Goal: Transaction & Acquisition: Purchase product/service

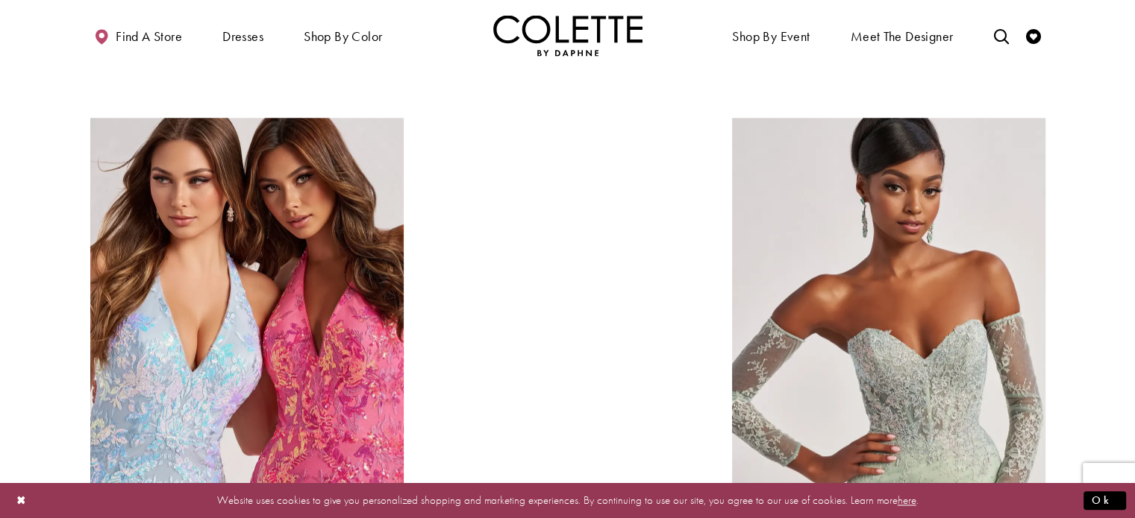
scroll to position [1563, 0]
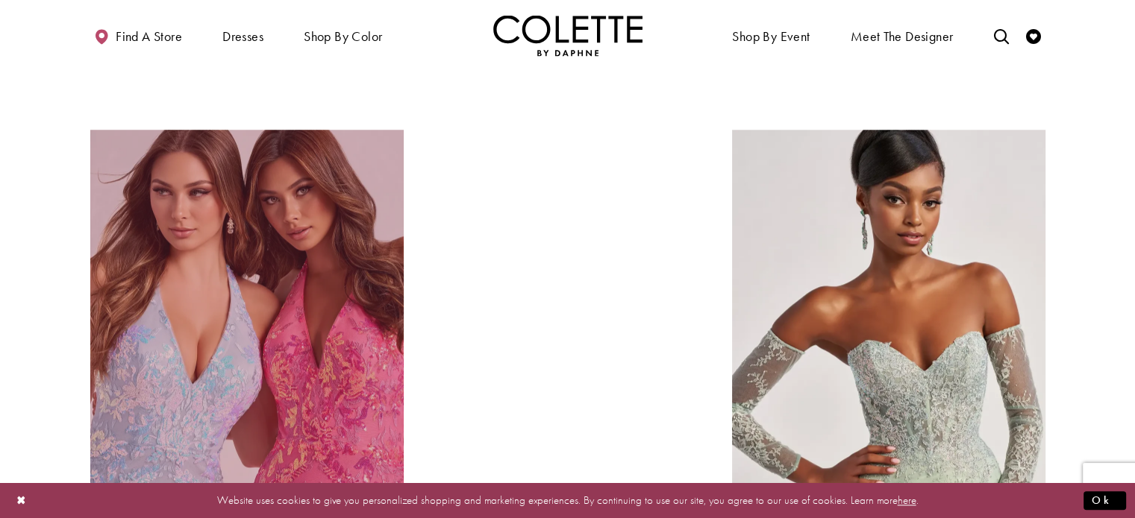
click at [349, 368] on link "Sequin Dresses Related Link" at bounding box center [246, 327] width 313 height 395
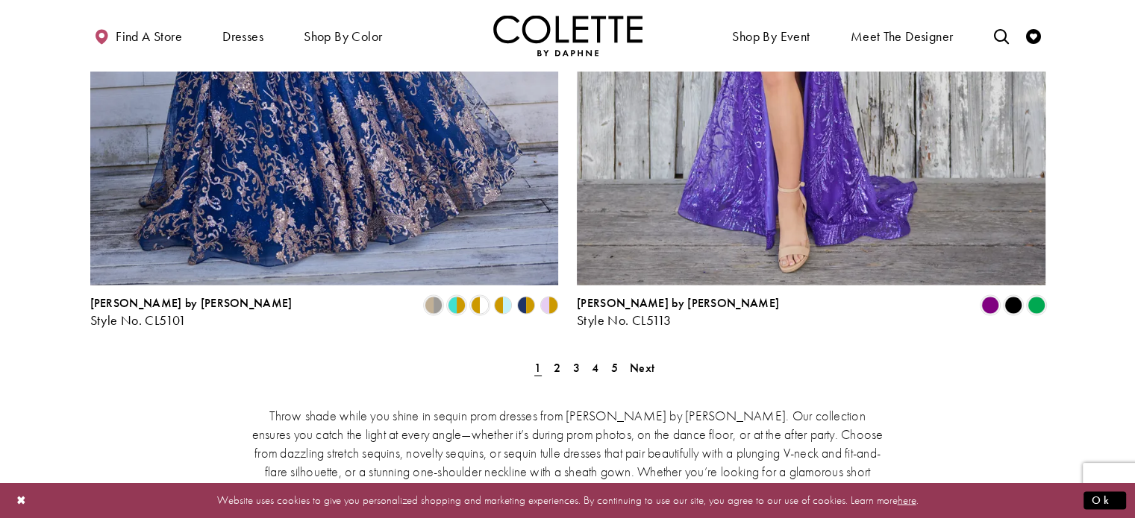
scroll to position [2742, 0]
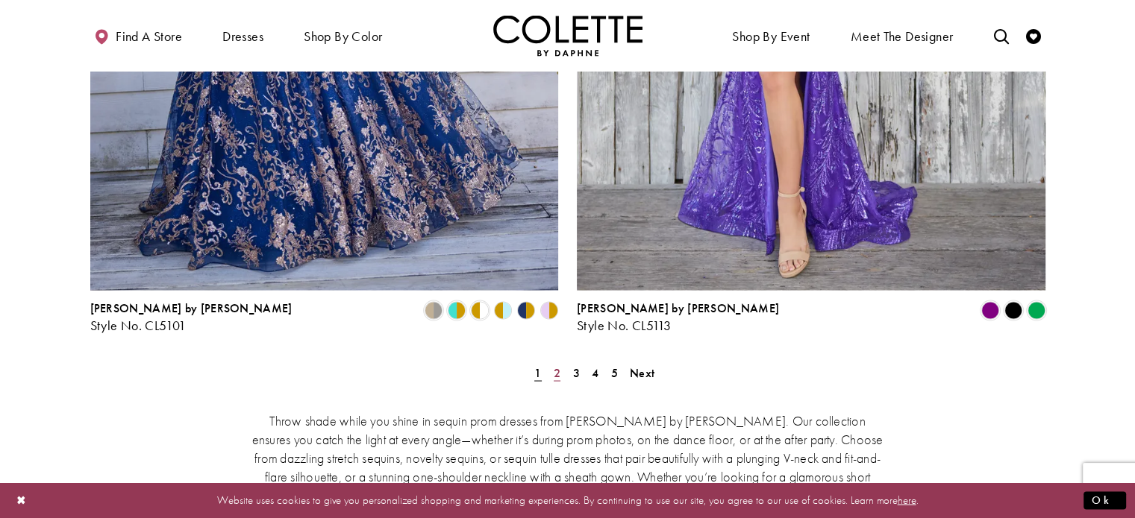
click at [556, 362] on link "2" at bounding box center [557, 373] width 16 height 22
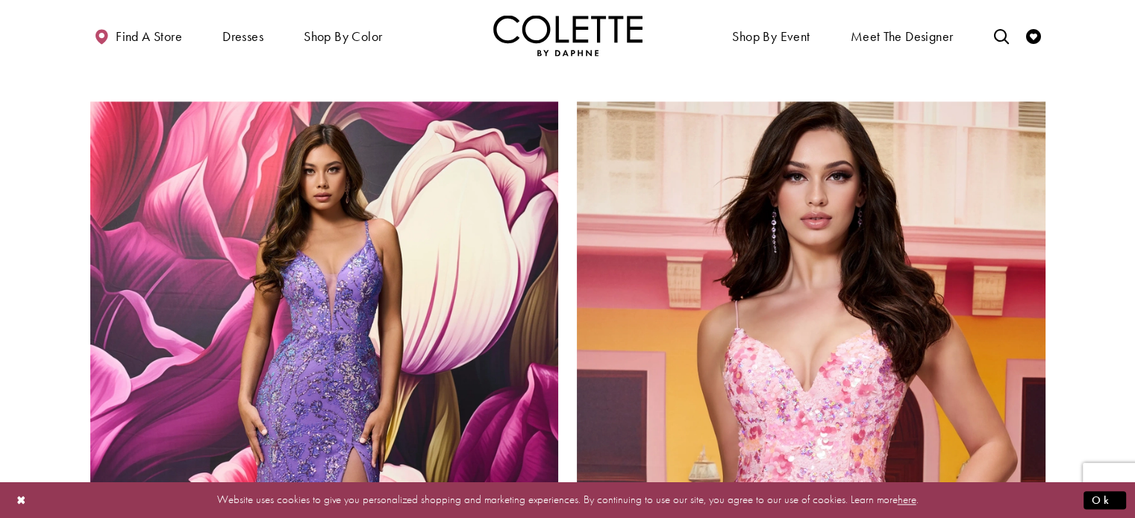
scroll to position [2256, 0]
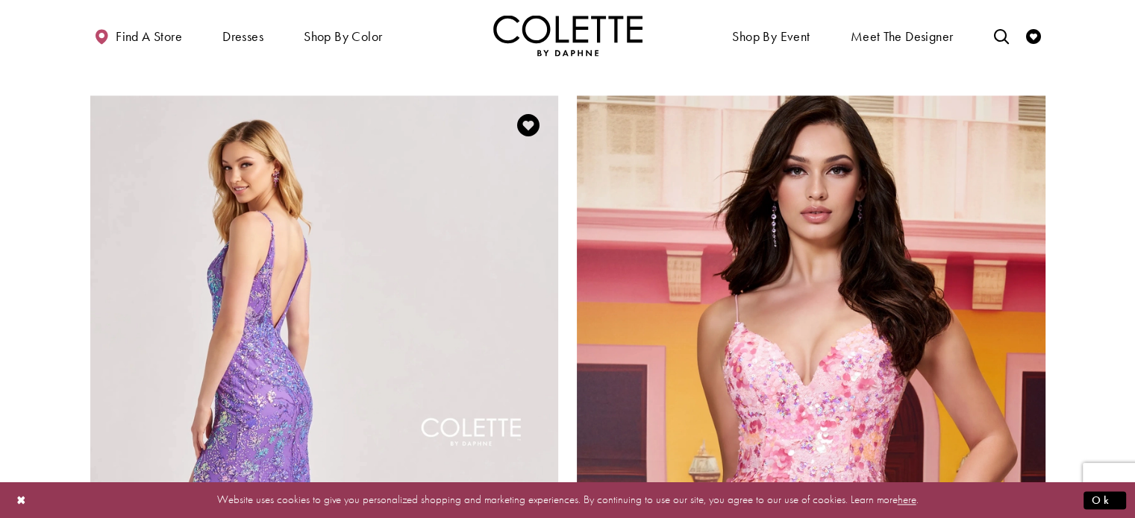
click at [272, 260] on img "Visit Colette by Daphne Style No. CL8430 Page" at bounding box center [324, 435] width 468 height 681
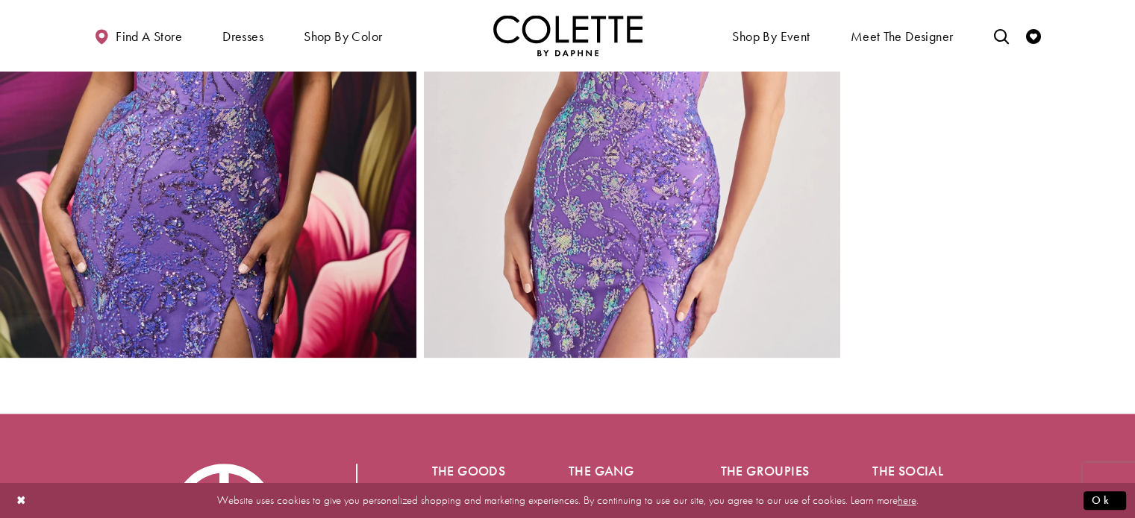
scroll to position [1604, 0]
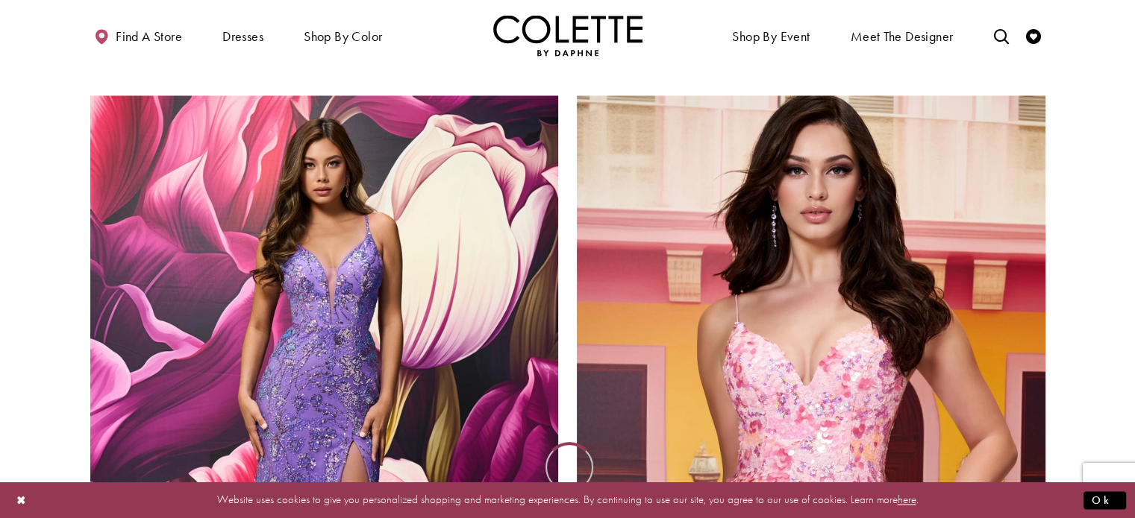
scroll to position [2256, 0]
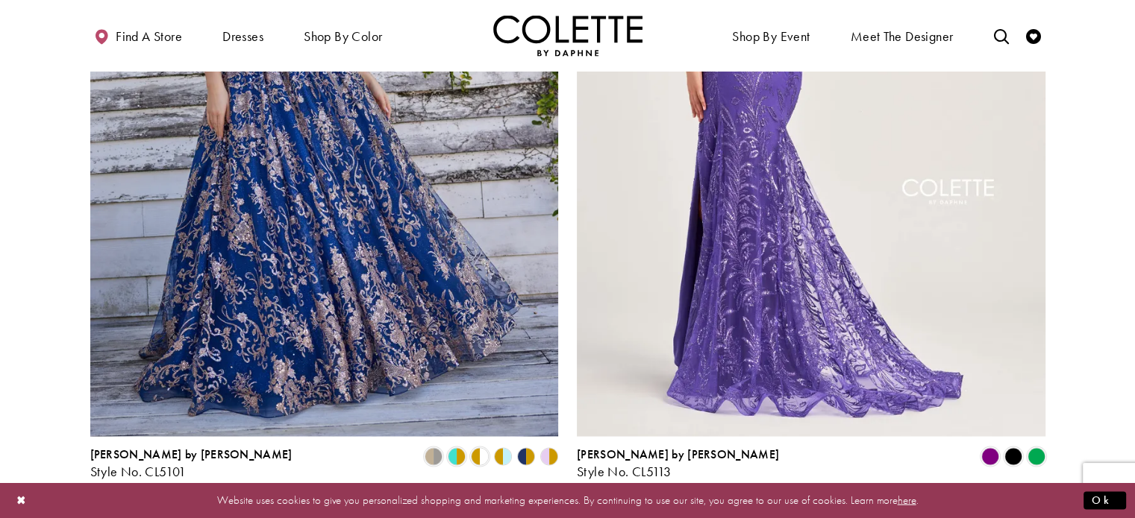
scroll to position [2593, 0]
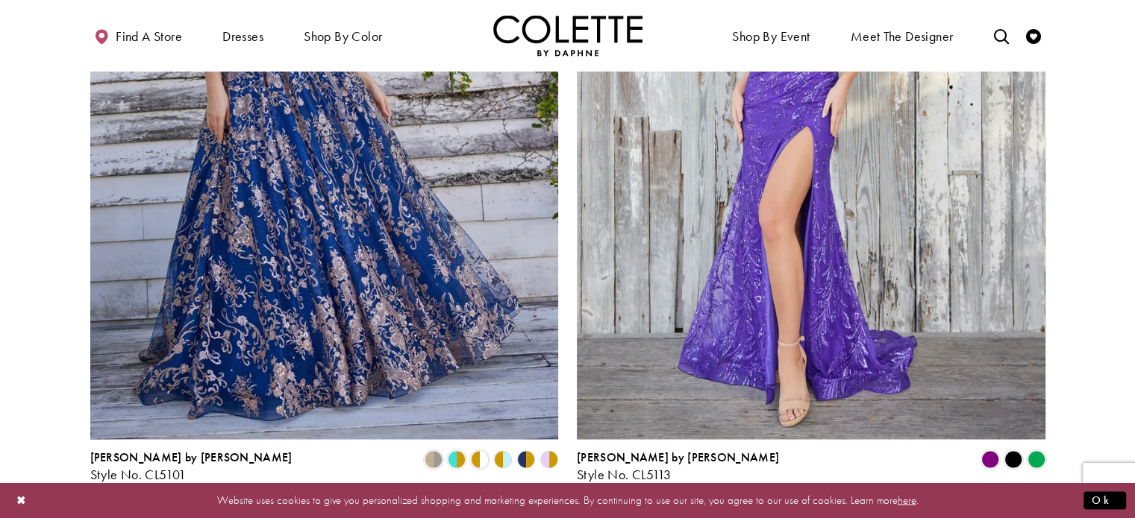
click at [574, 511] on link "3" at bounding box center [576, 522] width 16 height 22
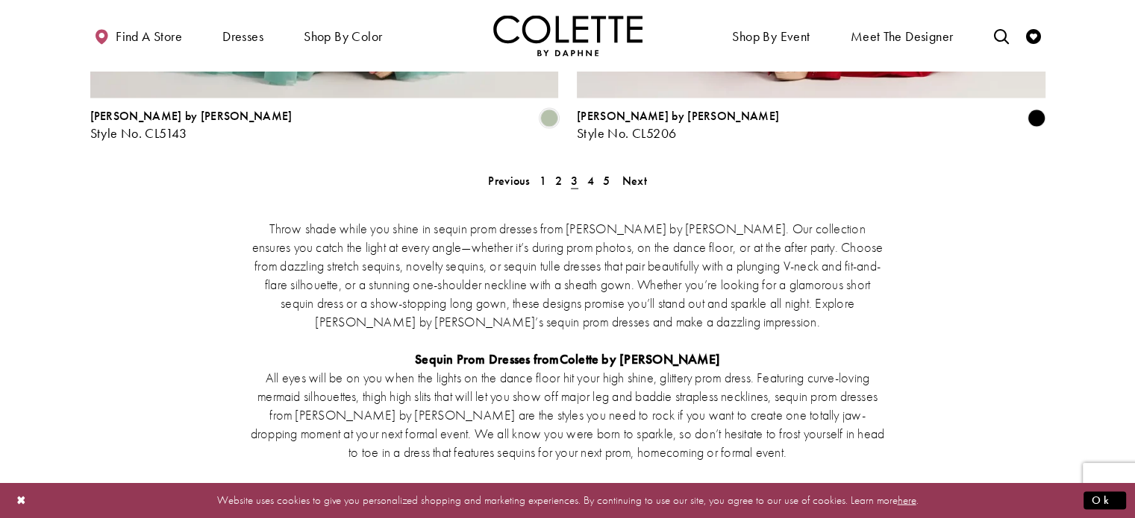
scroll to position [2925, 0]
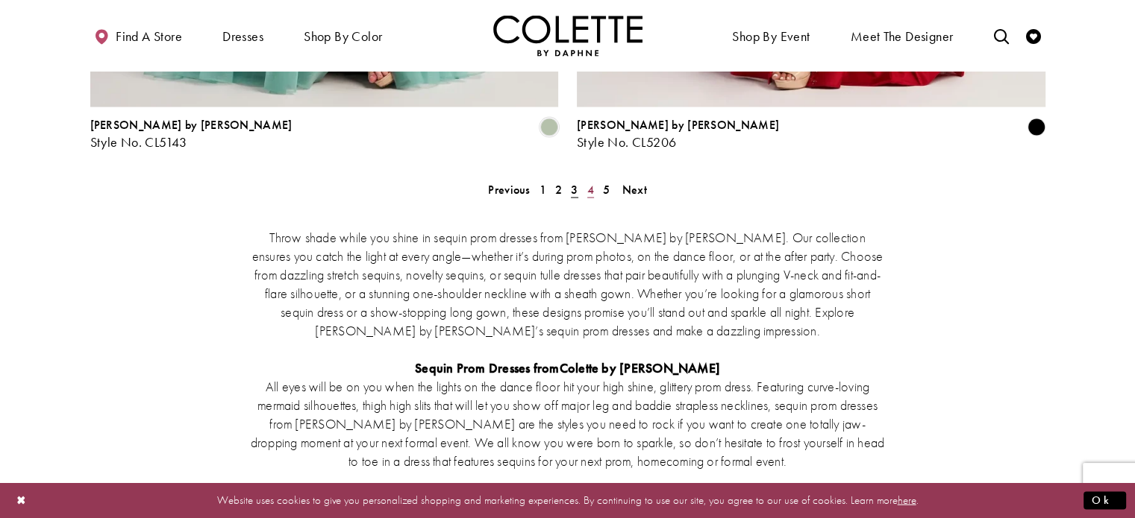
click at [591, 182] on span "4" at bounding box center [590, 190] width 7 height 16
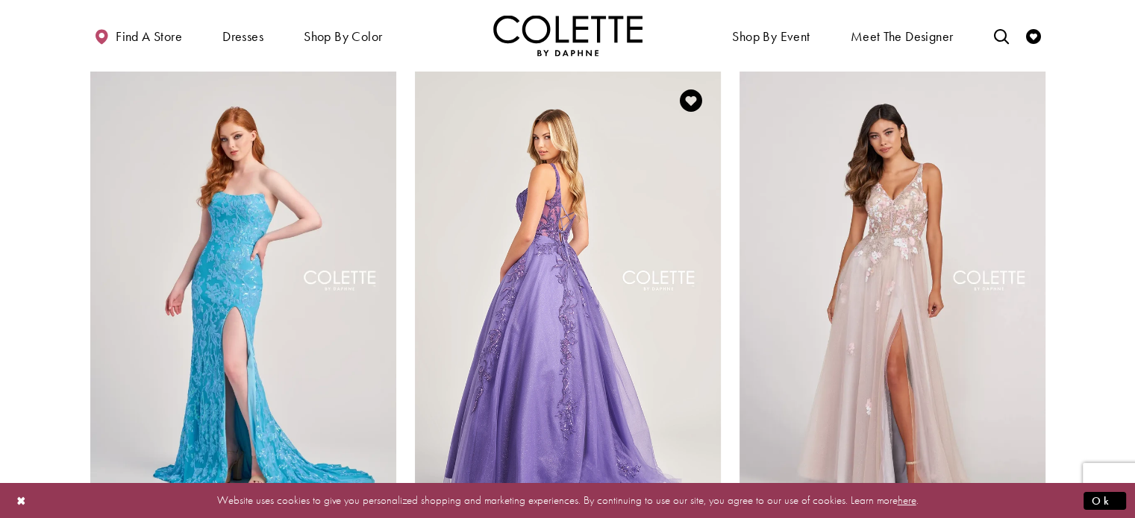
scroll to position [81, 0]
click at [568, 236] on img "Visit Colette by Daphne Style No. CL5261 Page" at bounding box center [568, 293] width 306 height 445
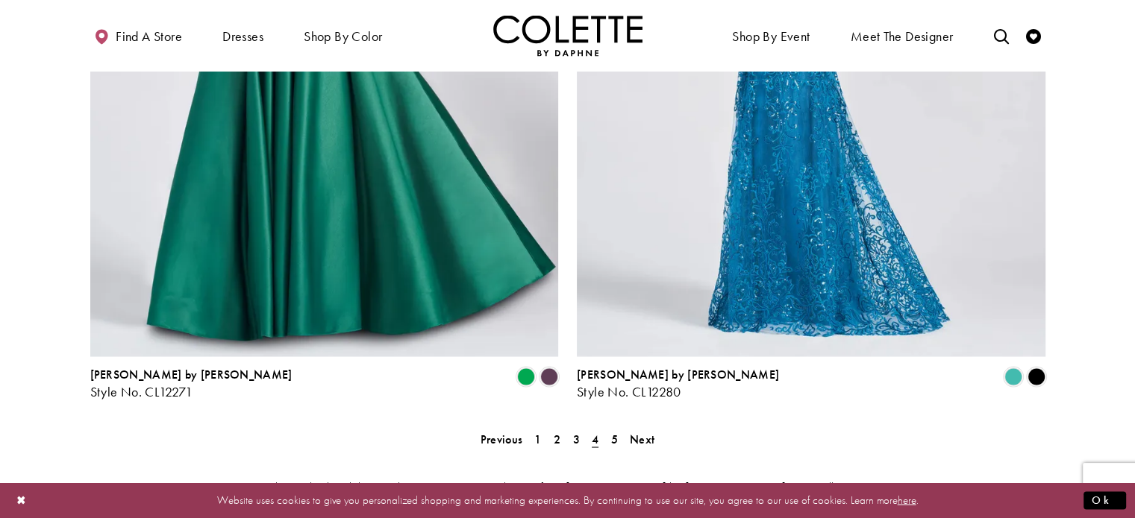
scroll to position [2667, 0]
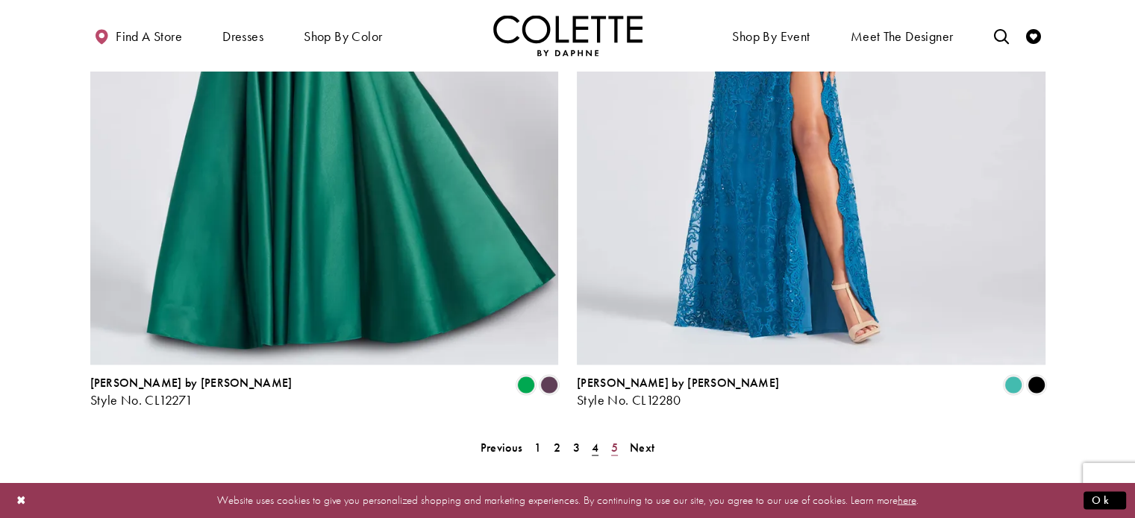
click at [612, 439] on span "5" at bounding box center [614, 447] width 7 height 16
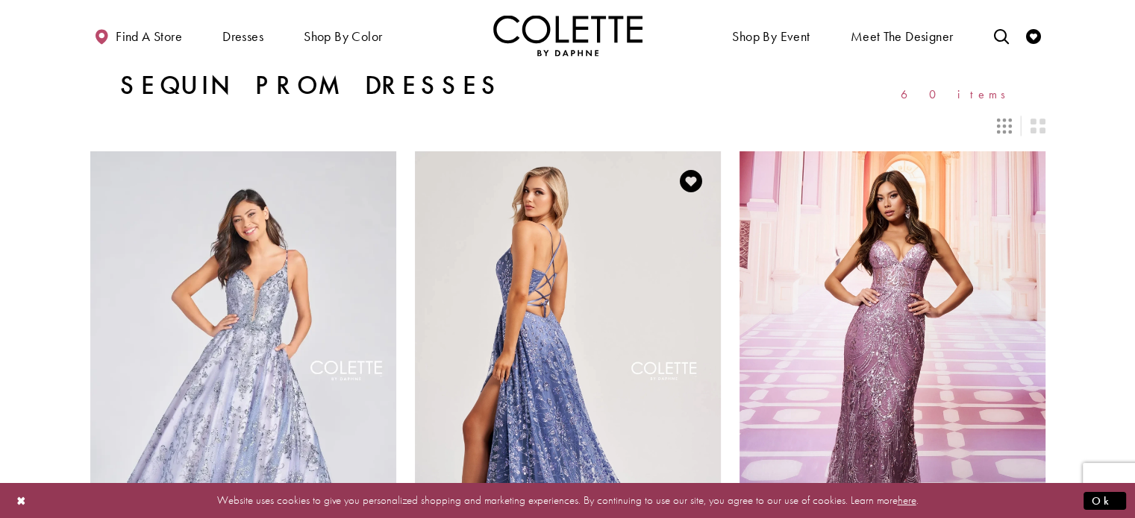
scroll to position [152, 0]
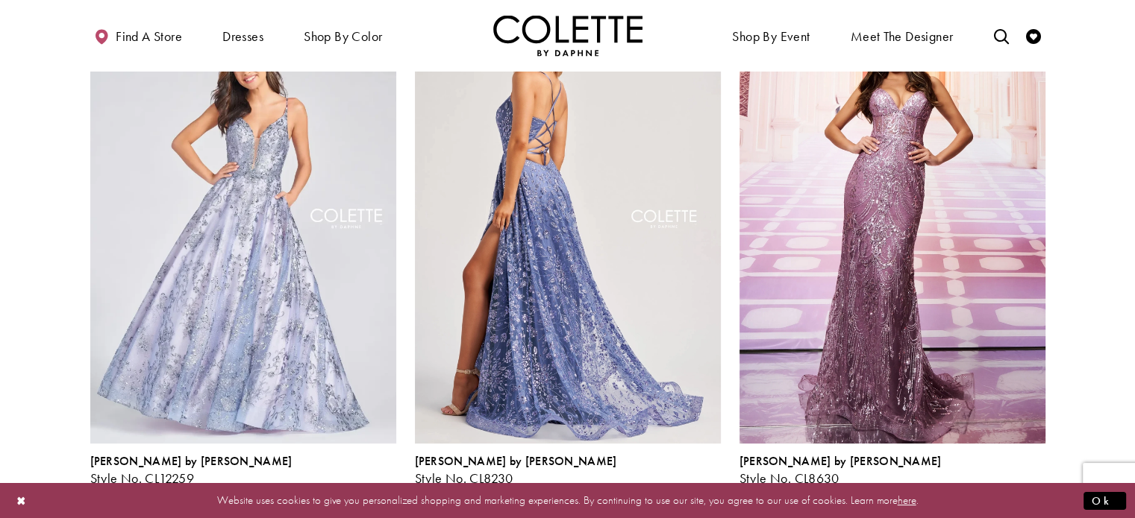
click at [576, 330] on img "Visit Colette by Daphne Style No. CL8230 Page" at bounding box center [568, 221] width 306 height 445
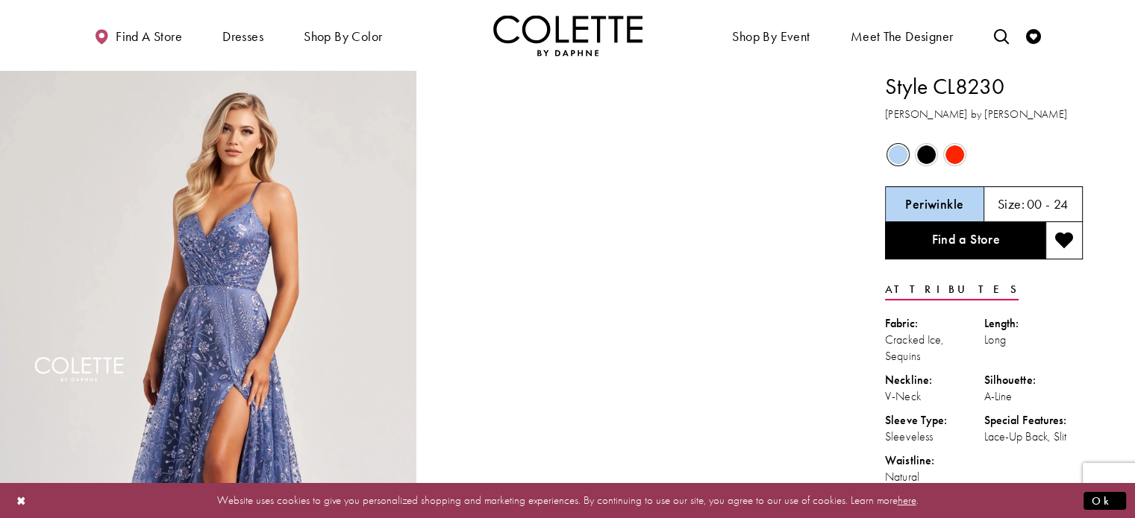
click at [917, 160] on span "Product color controls state depends on size chosen" at bounding box center [926, 154] width 19 height 19
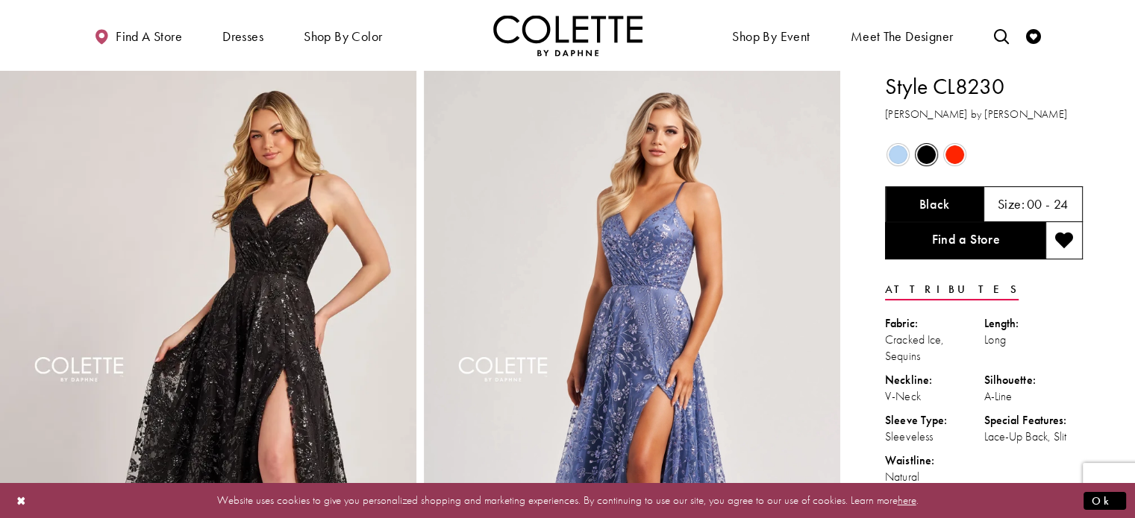
click at [955, 148] on span "Product color controls state depends on size chosen" at bounding box center [954, 154] width 19 height 19
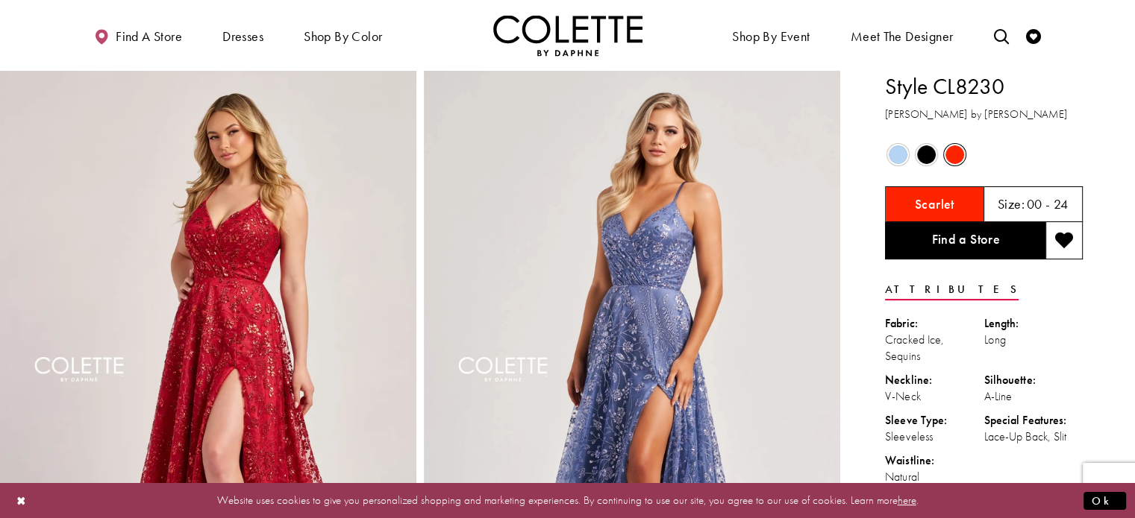
click at [895, 148] on span "Product color controls state depends on size chosen" at bounding box center [897, 154] width 19 height 19
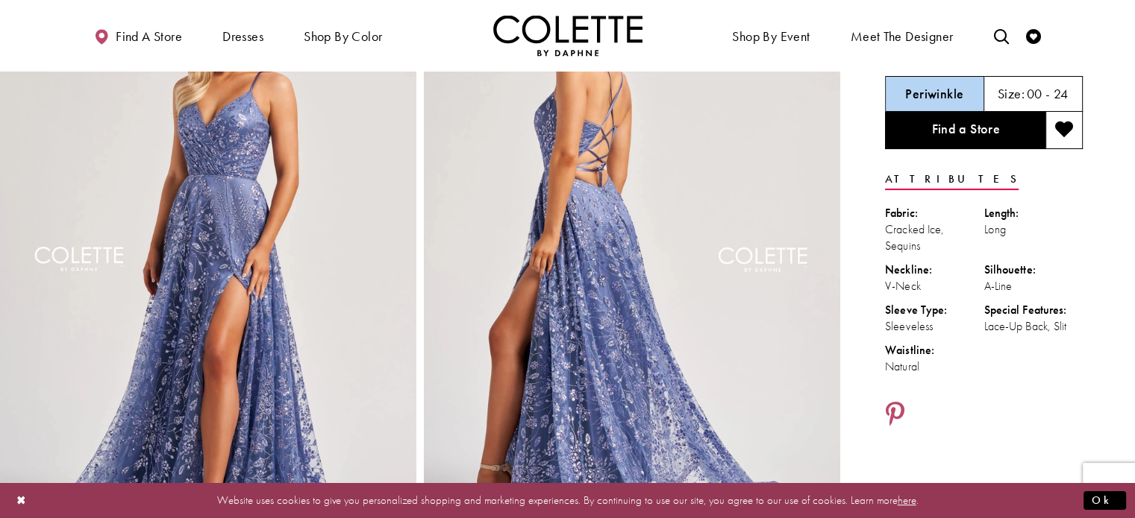
scroll to position [164, 0]
